Goal: Task Accomplishment & Management: Complete application form

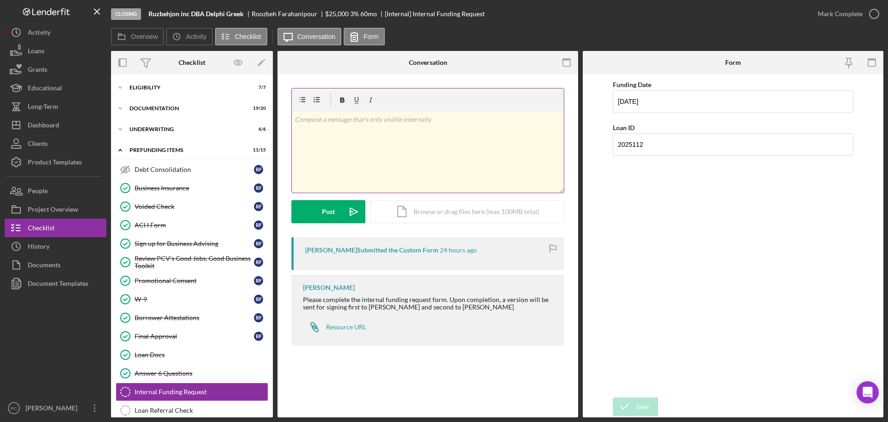
scroll to position [30, 0]
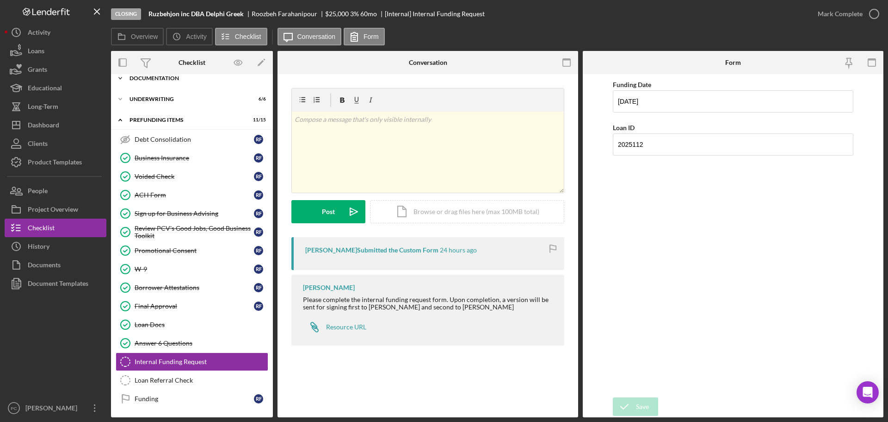
click at [182, 75] on div "Documentation" at bounding box center [196, 78] width 132 height 6
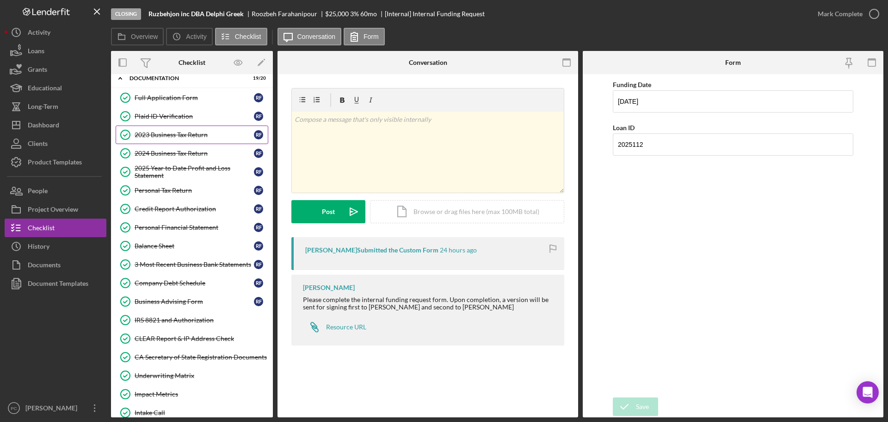
click at [213, 137] on div "2023 Business Tax Return" at bounding box center [194, 134] width 119 height 7
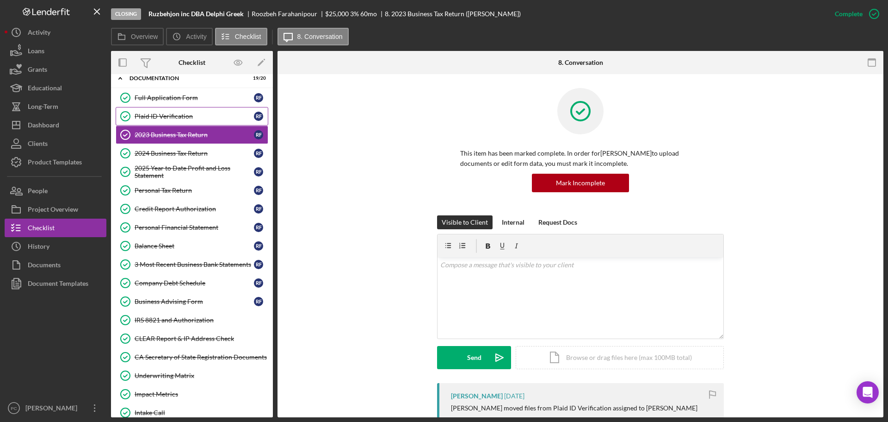
click at [205, 122] on link "Plaid ID Verification Plaid ID Verification R F" at bounding box center [192, 116] width 153 height 19
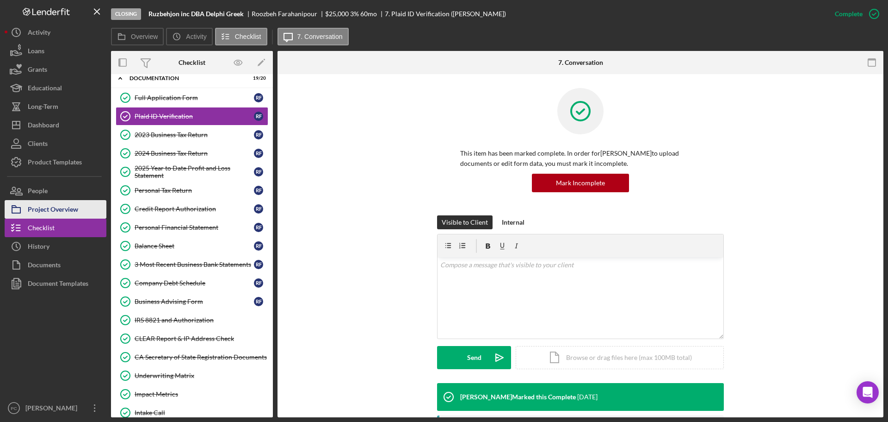
click at [80, 206] on button "Project Overview" at bounding box center [56, 209] width 102 height 19
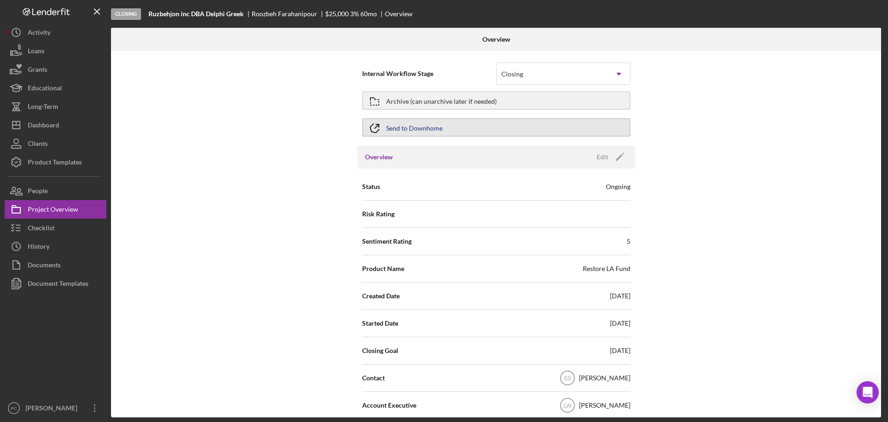
click at [394, 131] on div "Send to Downhome" at bounding box center [414, 127] width 56 height 17
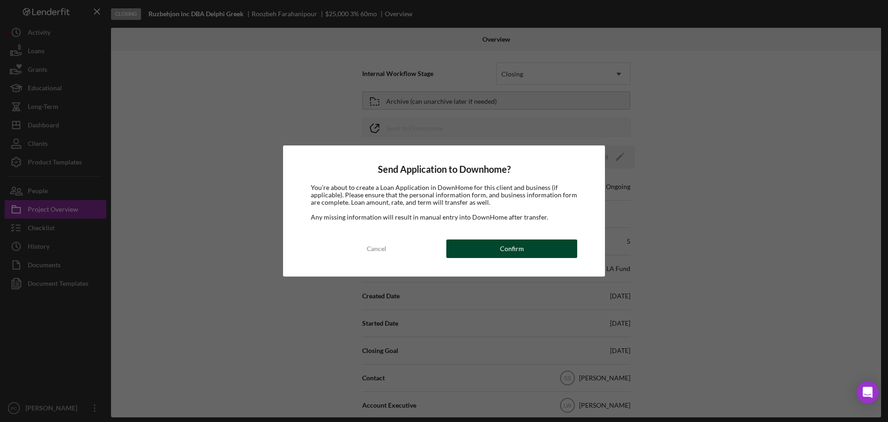
click at [450, 240] on button "Confirm" at bounding box center [512, 248] width 131 height 19
click at [628, 198] on div "Send Application to Downhome? You're about to create a Loan Application in Down…" at bounding box center [444, 211] width 888 height 422
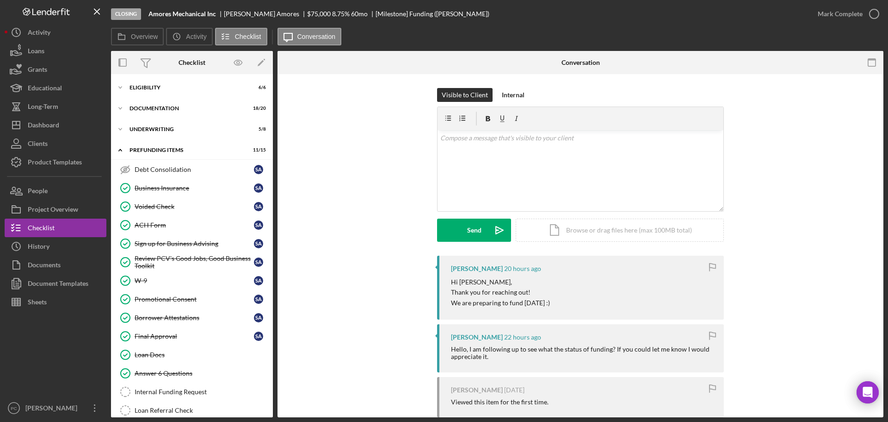
scroll to position [30, 0]
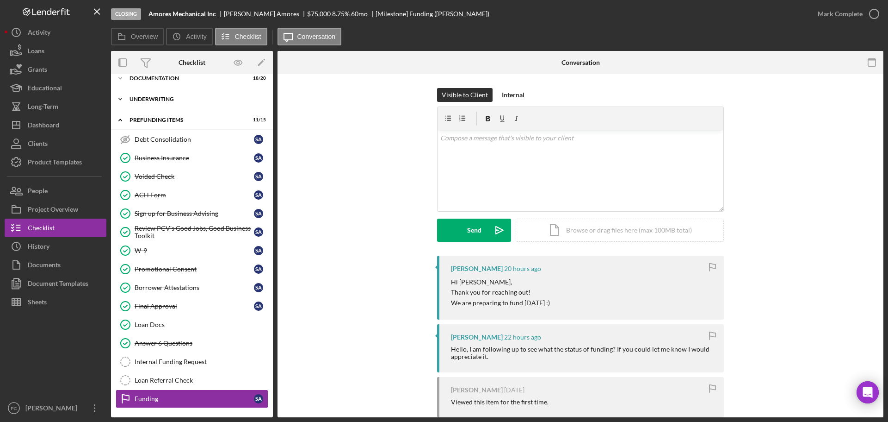
click at [155, 93] on div "Icon/Expander Underwriting 5 / 8" at bounding box center [192, 99] width 162 height 19
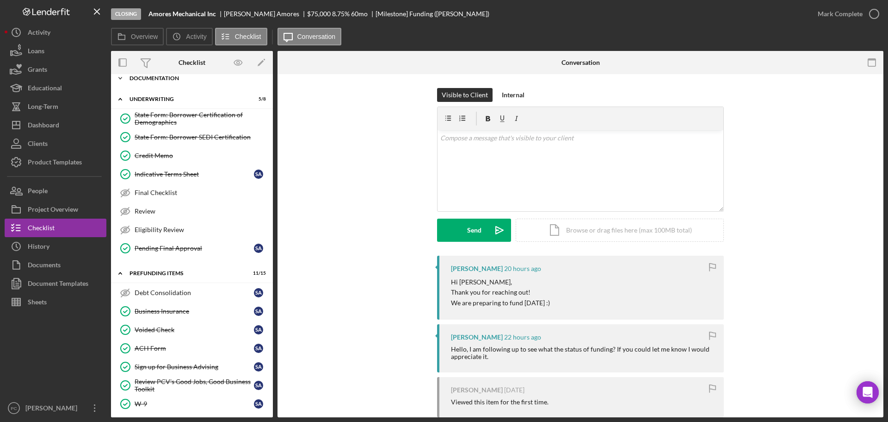
click at [167, 86] on div "Icon/Expander Documentation 18 / 20" at bounding box center [192, 78] width 162 height 19
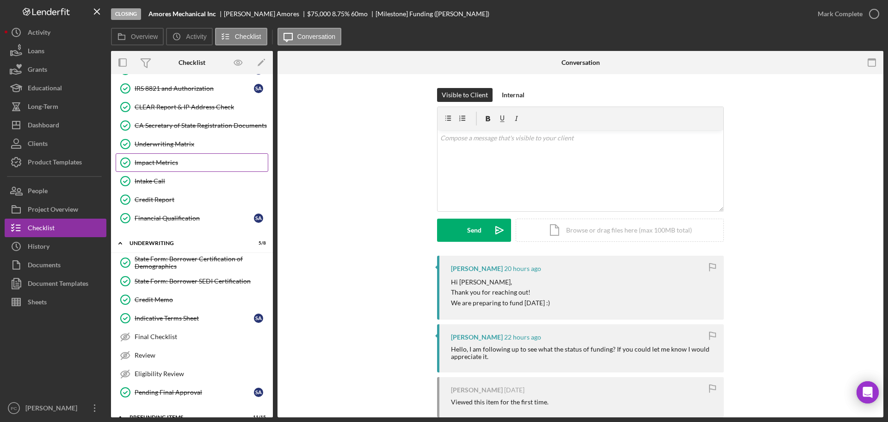
scroll to position [0, 0]
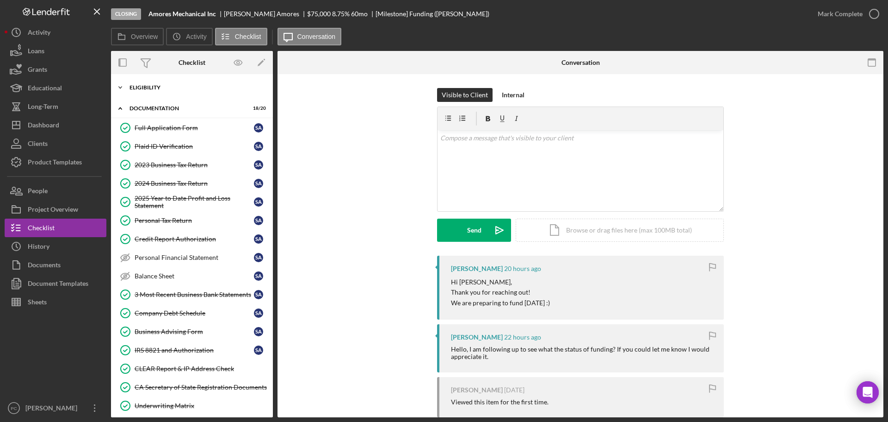
click at [175, 89] on div "Eligibility" at bounding box center [196, 88] width 132 height 6
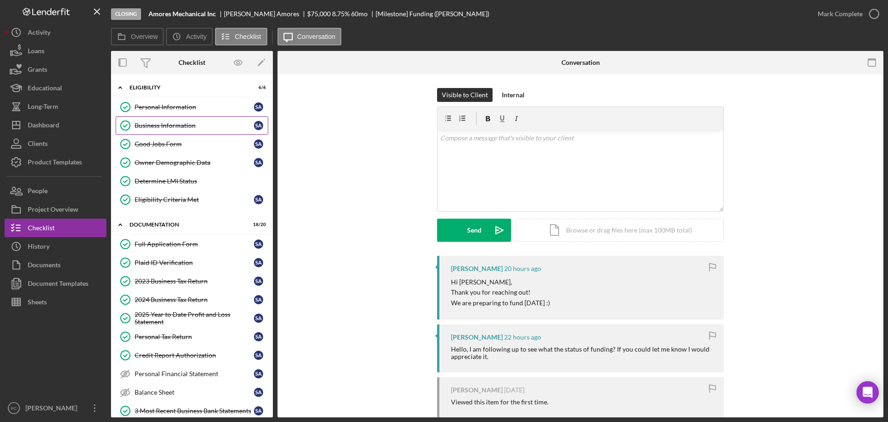
click at [181, 126] on div "Business Information" at bounding box center [194, 125] width 119 height 7
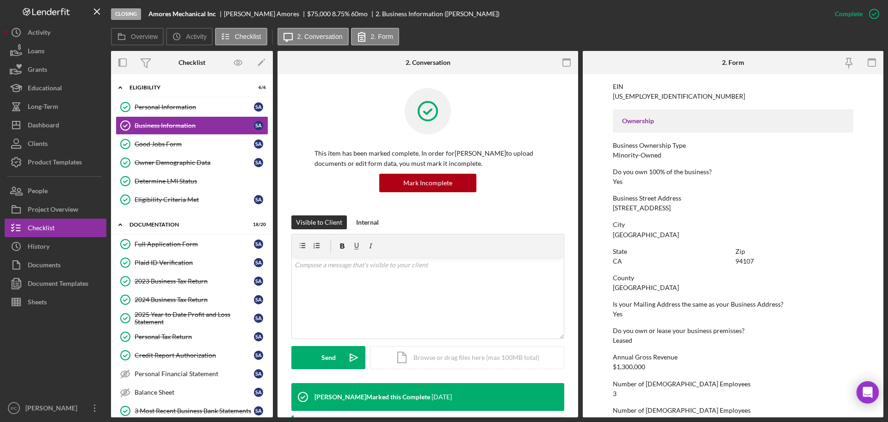
scroll to position [278, 0]
click at [81, 213] on button "Project Overview" at bounding box center [56, 209] width 102 height 19
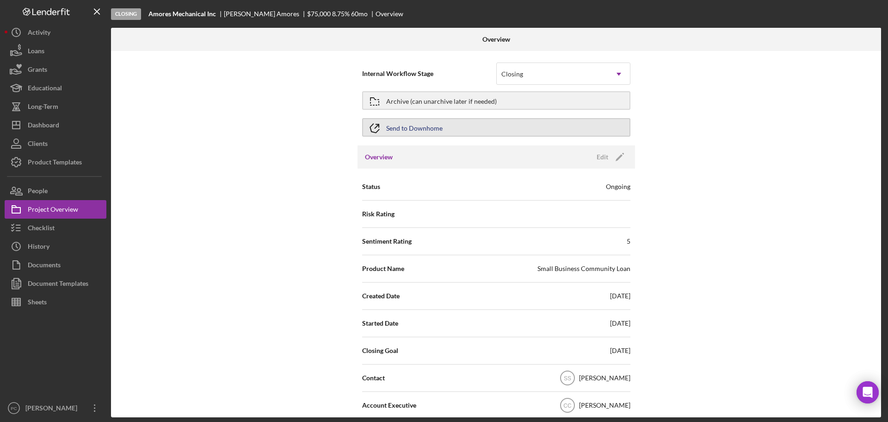
click at [435, 126] on div "Send to Downhome" at bounding box center [414, 127] width 56 height 17
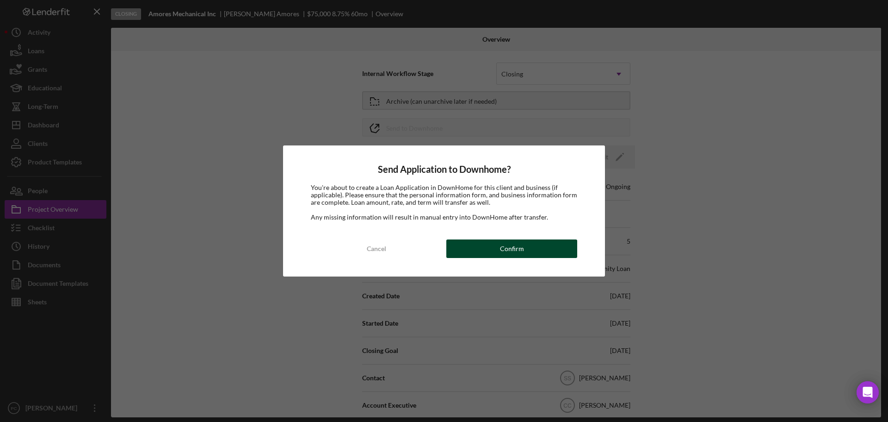
click at [499, 243] on button "Confirm" at bounding box center [512, 248] width 131 height 19
